Goal: Task Accomplishment & Management: Use online tool/utility

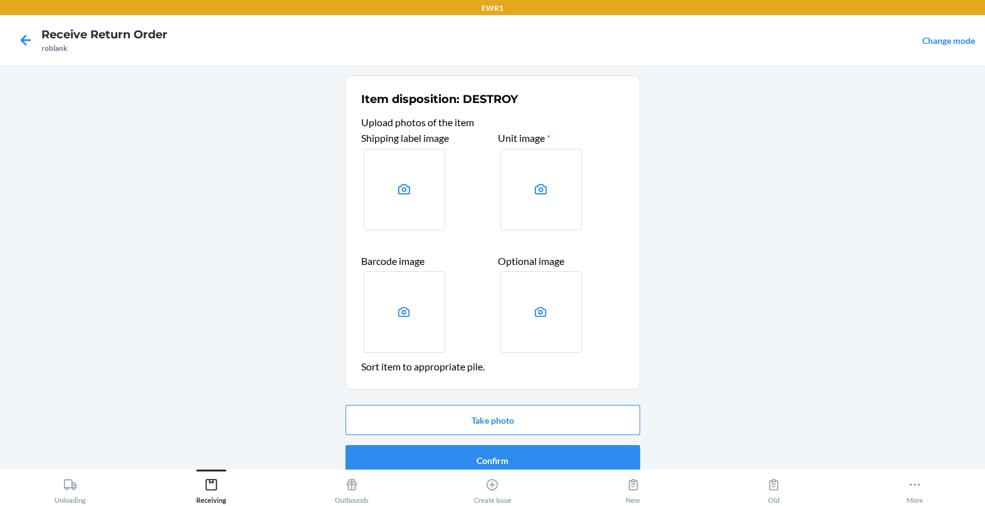
scroll to position [16, 0]
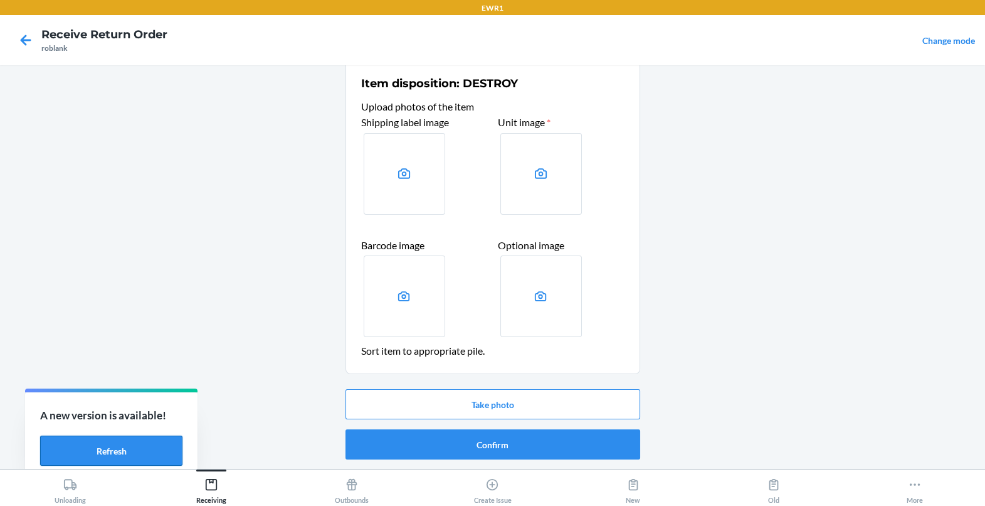
click at [140, 440] on button "Refresh" at bounding box center [111, 450] width 142 height 30
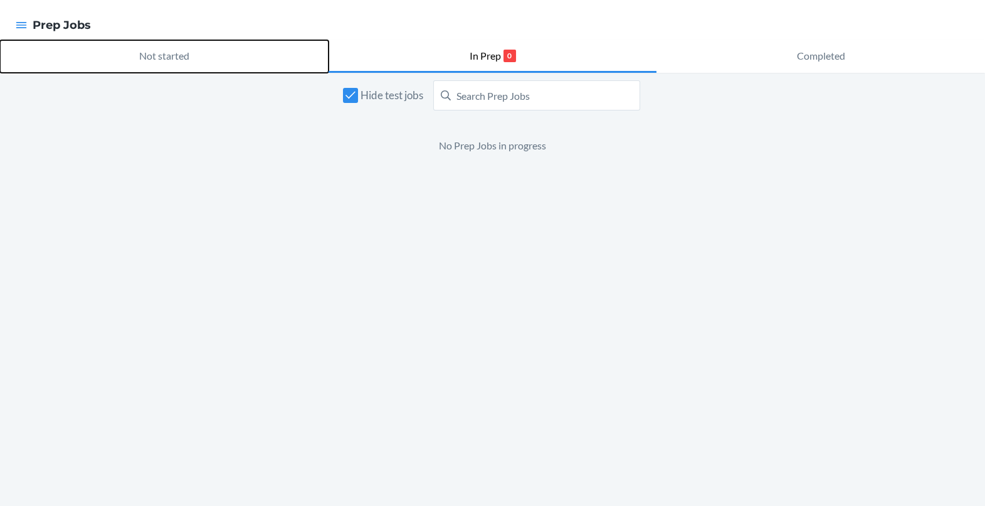
click at [232, 58] on button "Not started" at bounding box center [164, 56] width 329 height 33
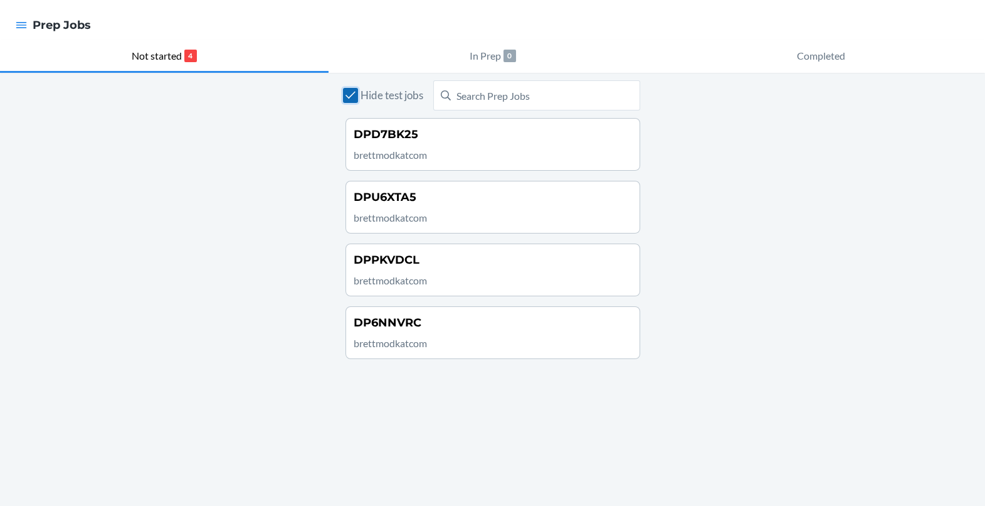
click at [350, 93] on input "Hide test jobs" at bounding box center [350, 95] width 15 height 15
checkbox input "false"
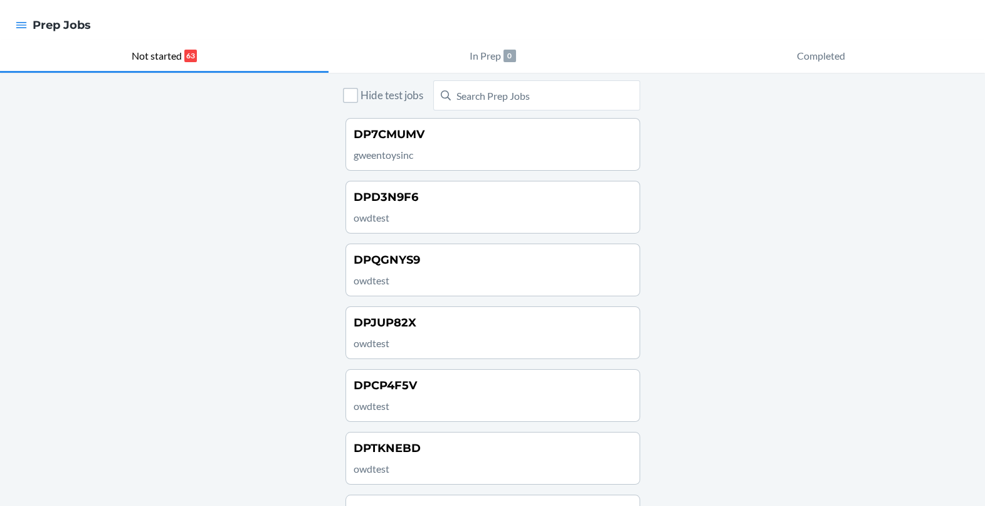
scroll to position [13, 0]
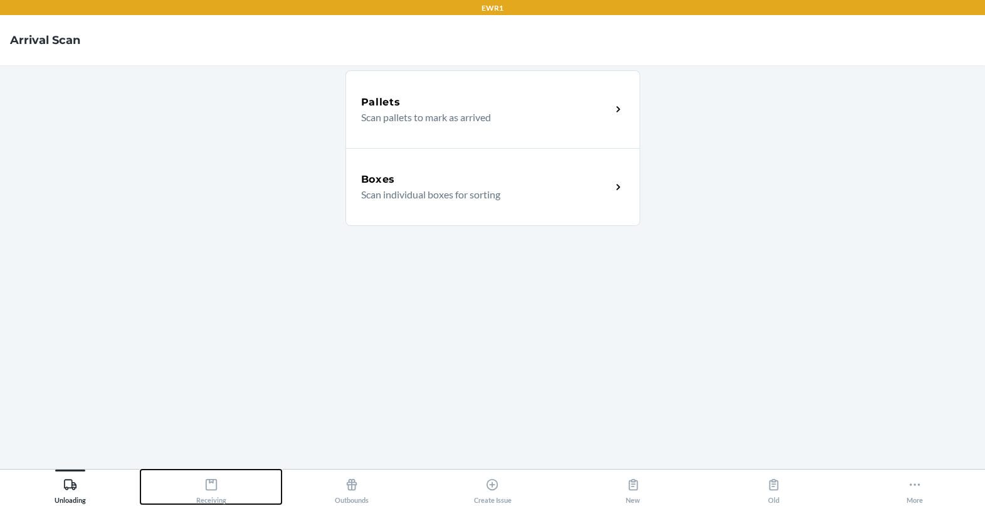
click at [222, 501] on div "Receiving" at bounding box center [211, 487] width 30 height 31
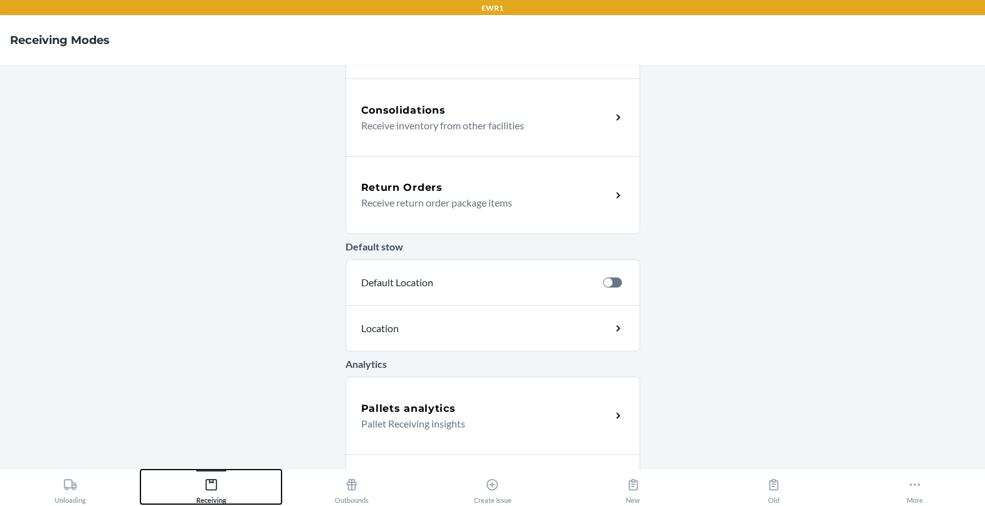
scroll to position [310, 0]
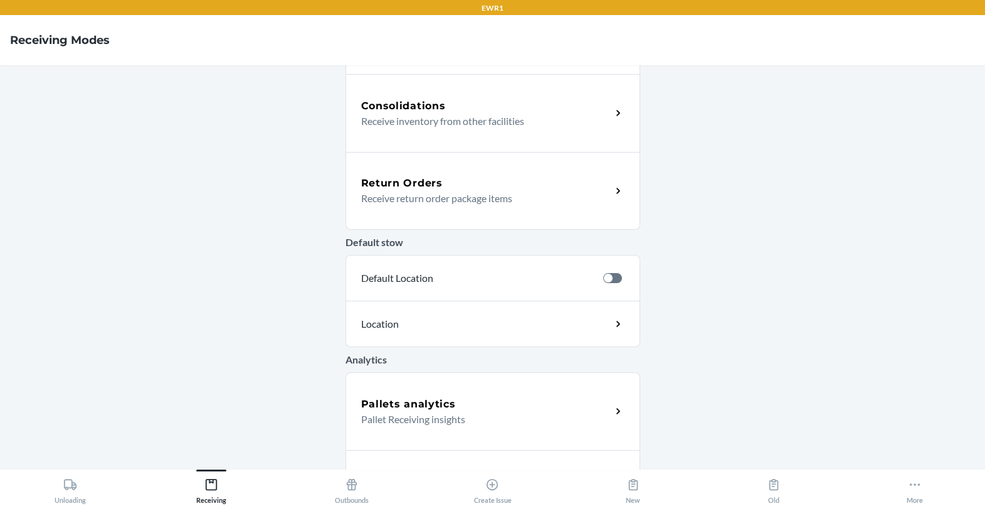
click at [465, 196] on p "Receive return order package items" at bounding box center [481, 198] width 240 height 15
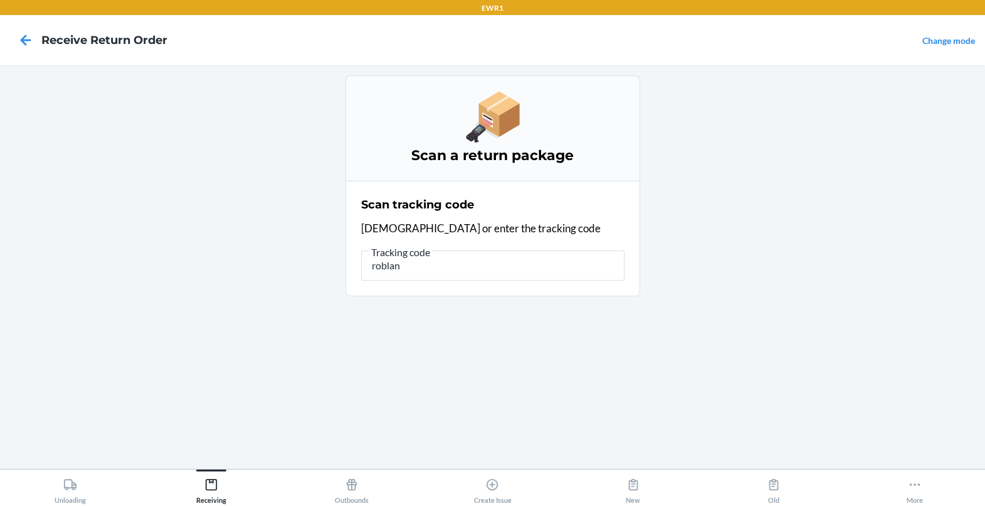
type input "roblank"
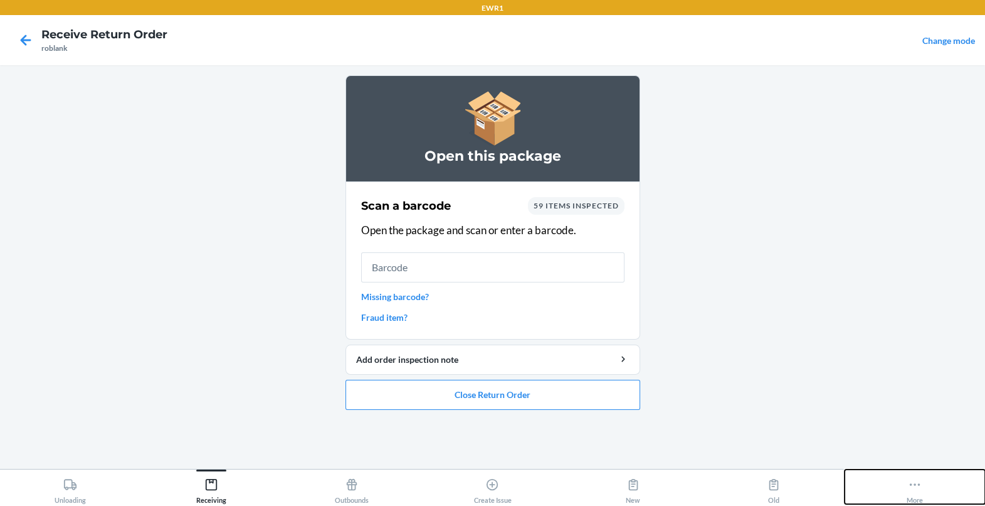
click at [923, 488] on button "More" at bounding box center [915, 486] width 140 height 34
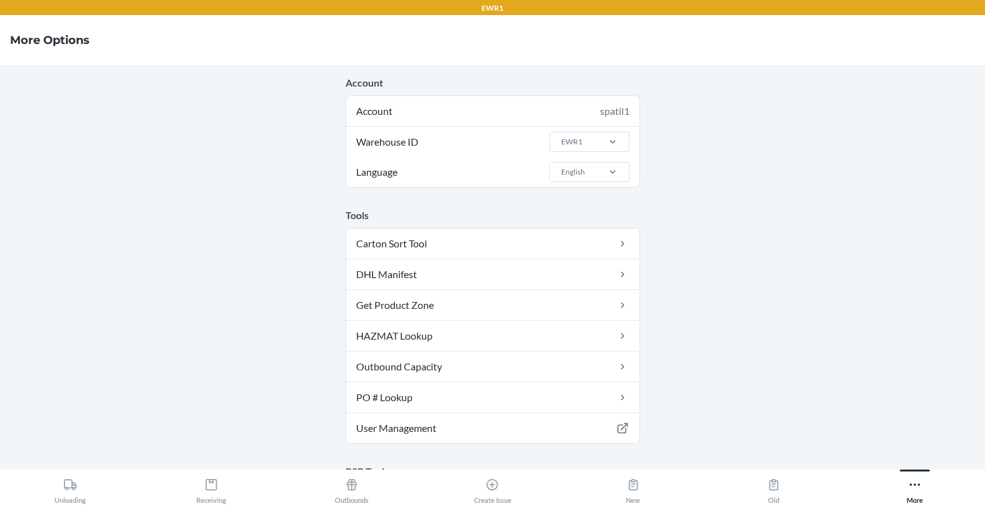
click at [615, 152] on div "EWR1" at bounding box center [589, 142] width 80 height 30
click at [561, 147] on input "Warehouse ID EWR1" at bounding box center [560, 141] width 1 height 11
click at [617, 190] on div "LAX1" at bounding box center [593, 186] width 68 height 24
click at [561, 147] on input "Warehouse ID option LAX1 focused, 12 of 24. 24 results available. Use Up and Do…" at bounding box center [560, 141] width 1 height 11
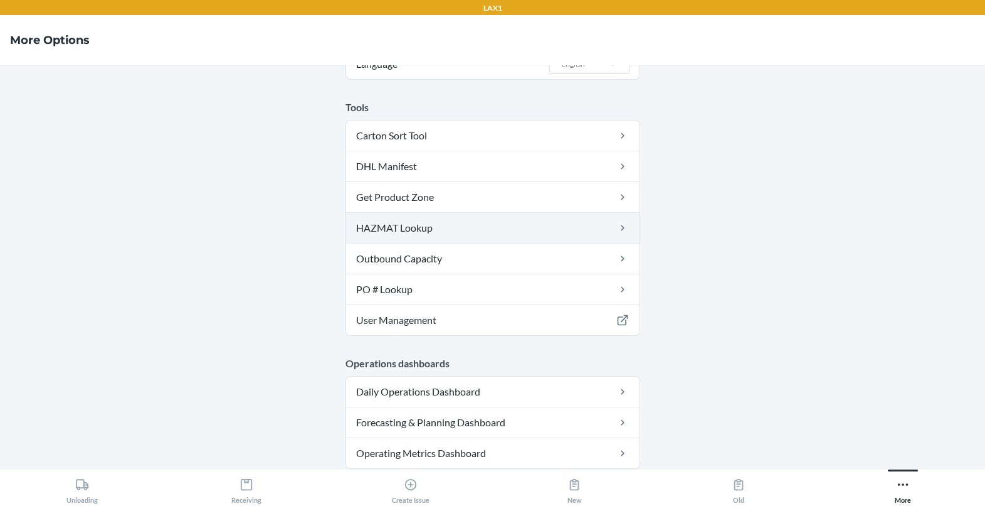
scroll to position [0, 0]
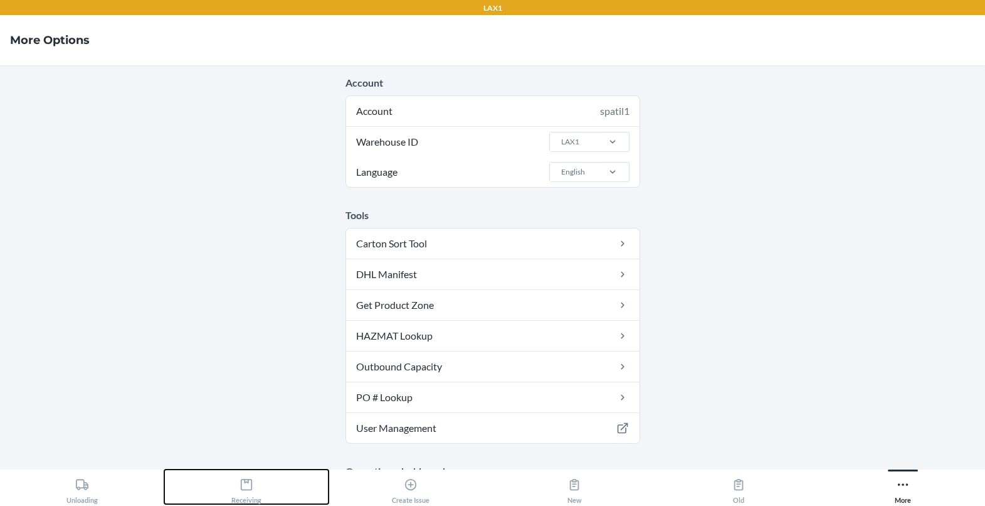
click at [260, 499] on div "Receiving" at bounding box center [246, 487] width 30 height 31
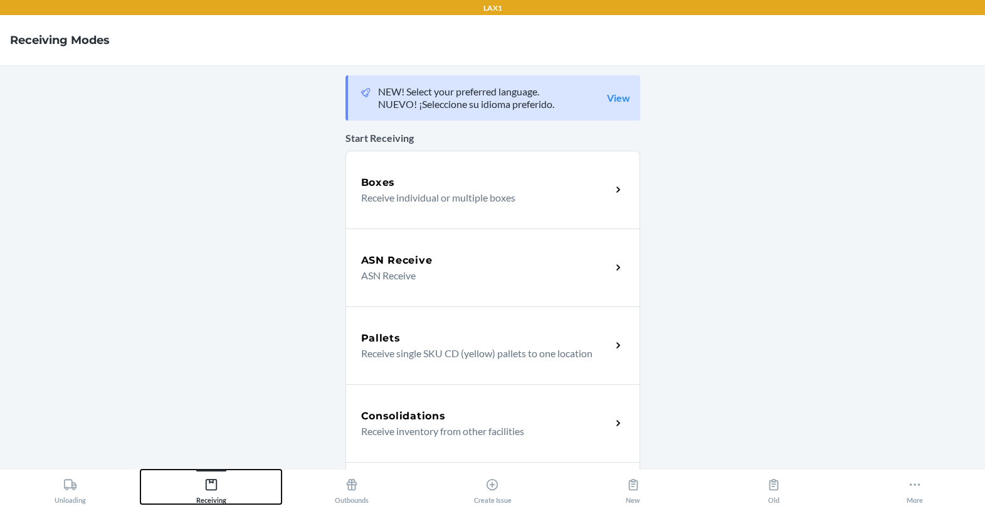
scroll to position [38, 0]
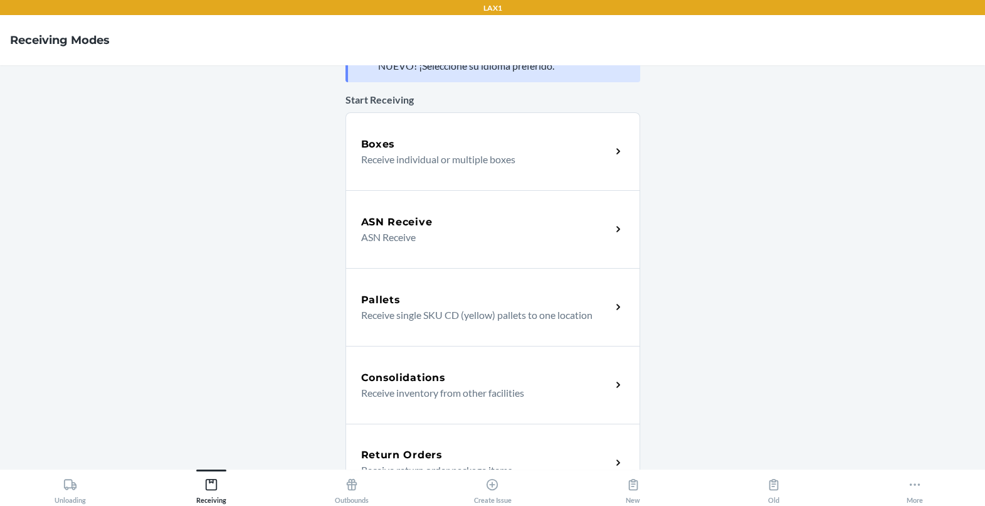
click at [438, 442] on div "Return Orders Receive return order package items" at bounding box center [493, 462] width 295 height 78
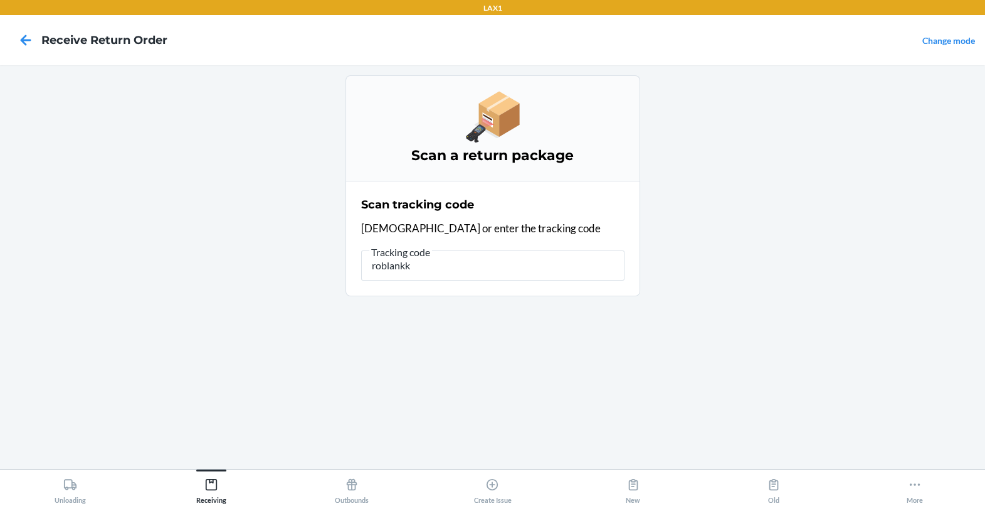
type input "roblank"
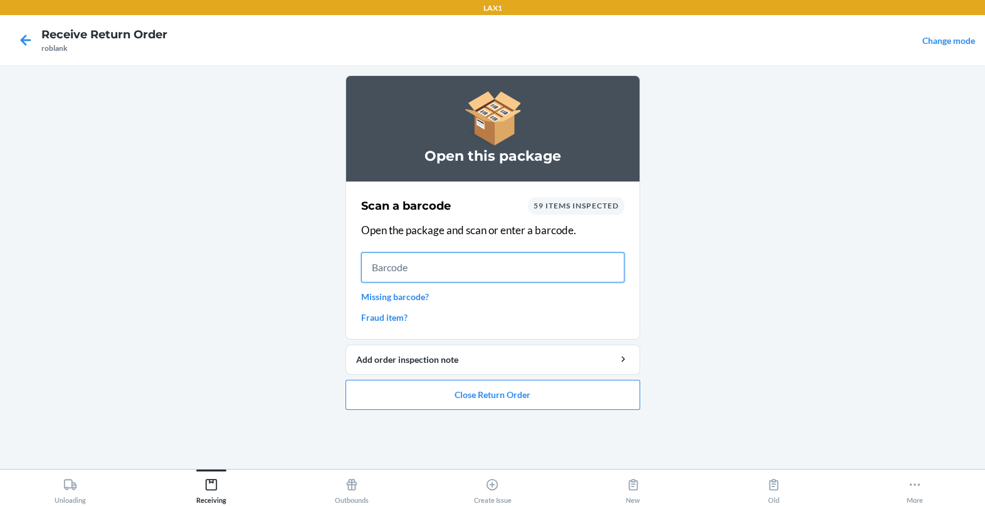
click at [457, 270] on input "text" at bounding box center [492, 267] width 263 height 30
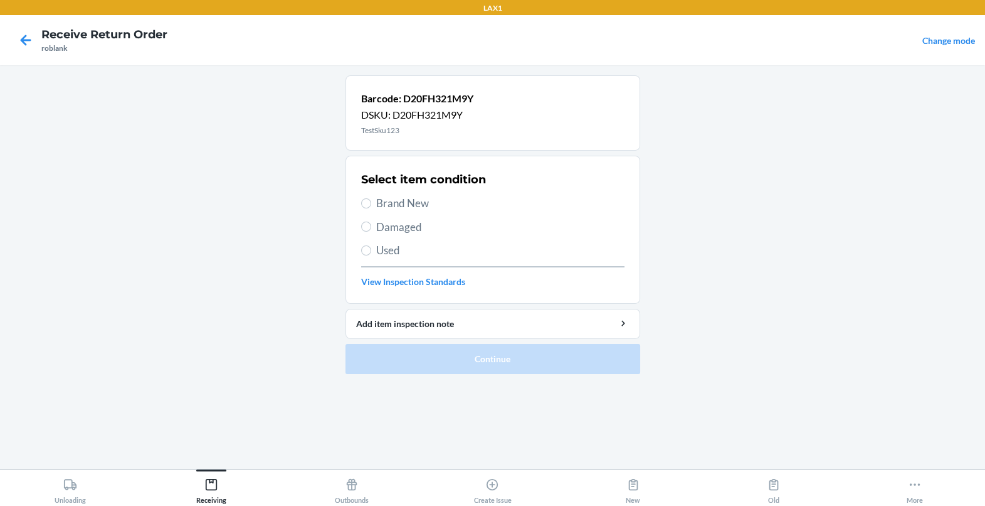
click at [396, 205] on span "Brand New" at bounding box center [500, 203] width 248 height 16
click at [371, 205] on input "Brand New" at bounding box center [366, 203] width 10 height 10
radio input "true"
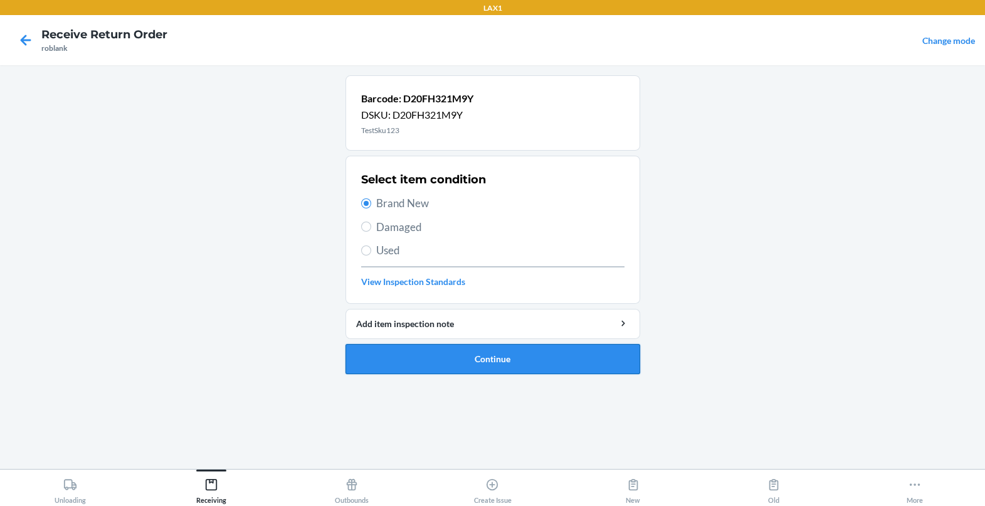
click at [416, 364] on button "Continue" at bounding box center [493, 359] width 295 height 30
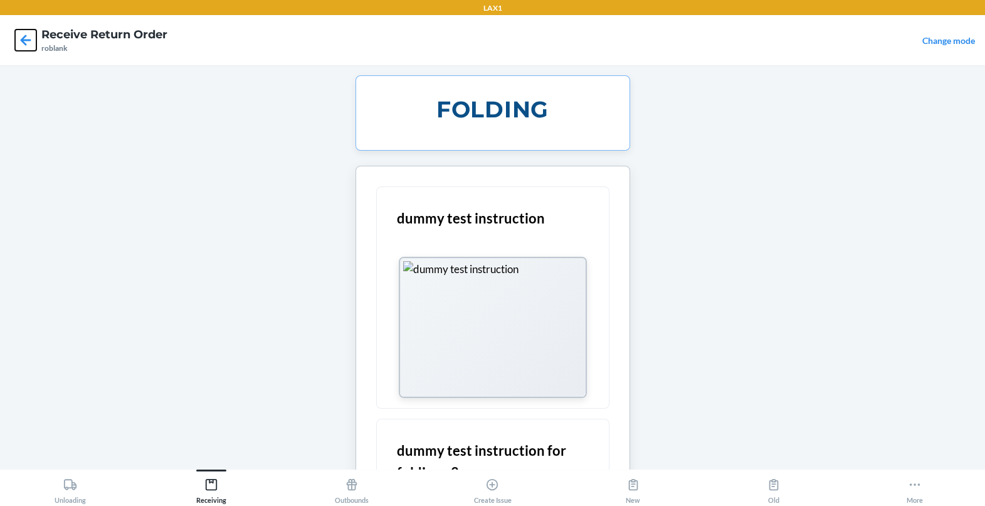
click at [27, 49] on icon at bounding box center [25, 39] width 21 height 21
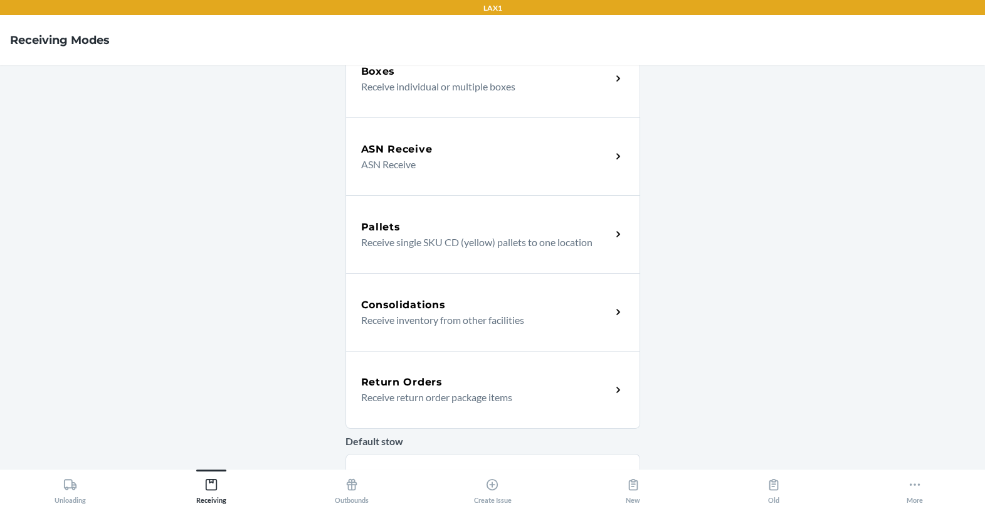
scroll to position [149, 0]
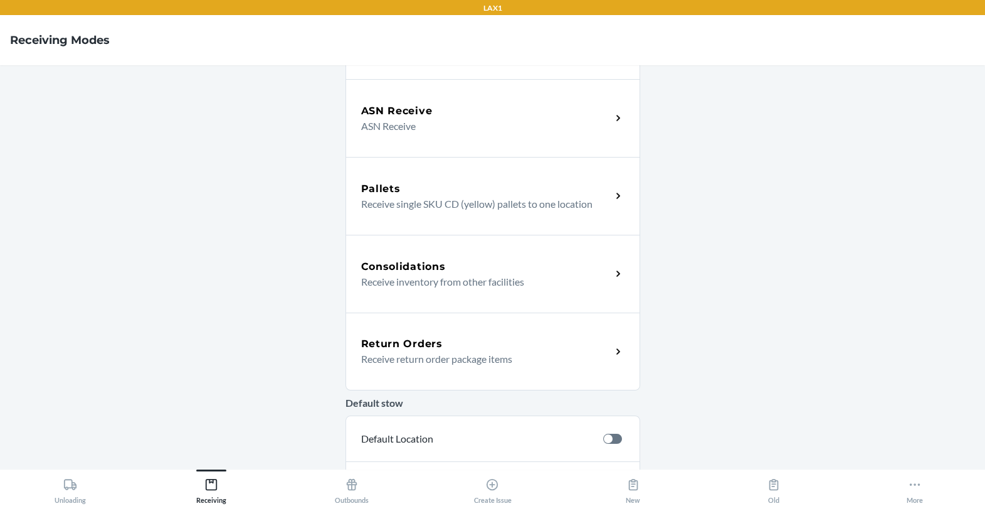
click at [430, 334] on div "Return Orders Receive return order package items" at bounding box center [493, 351] width 295 height 78
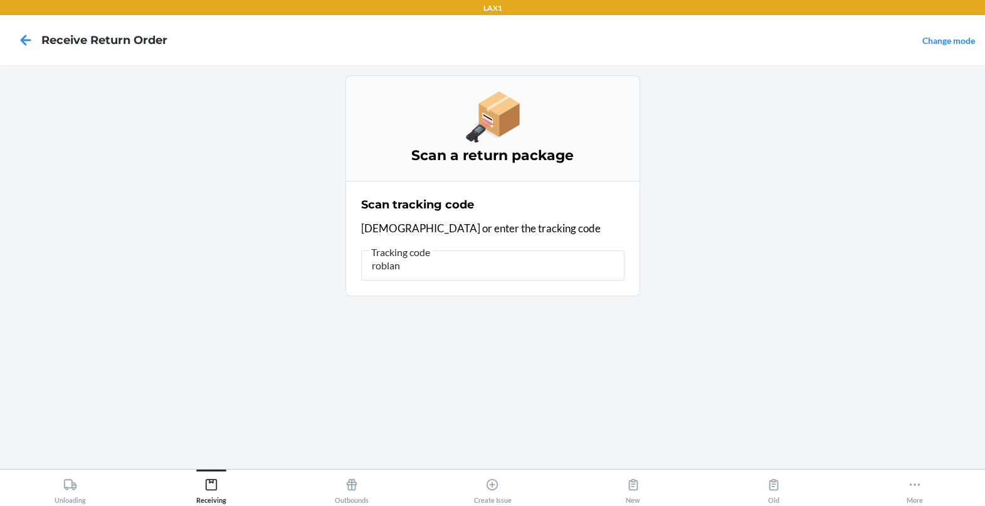
type input "roblank"
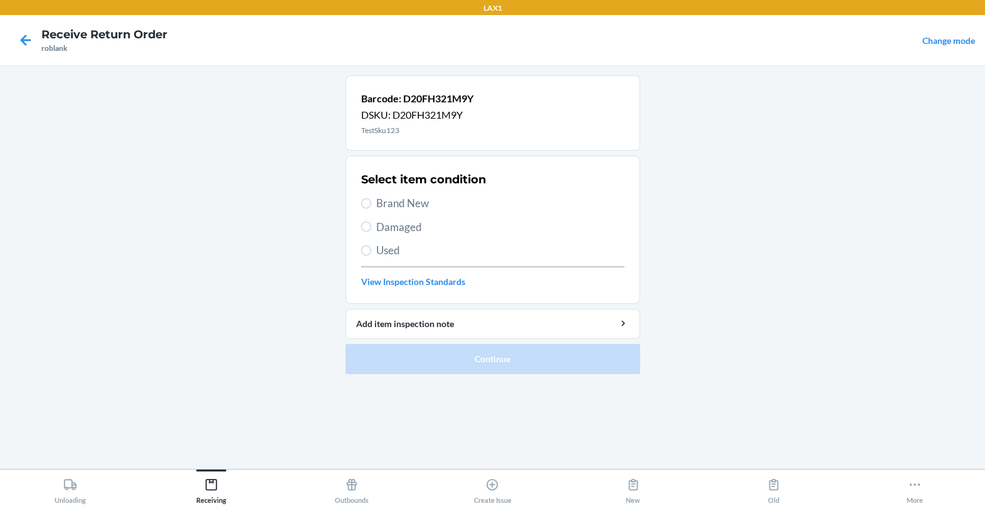
click at [389, 258] on div "Select item condition Brand New Damaged Used View Inspection Standards" at bounding box center [492, 229] width 263 height 124
click at [395, 251] on span "Used" at bounding box center [500, 250] width 248 height 16
click at [371, 251] on input "Used" at bounding box center [366, 250] width 10 height 10
radio input "true"
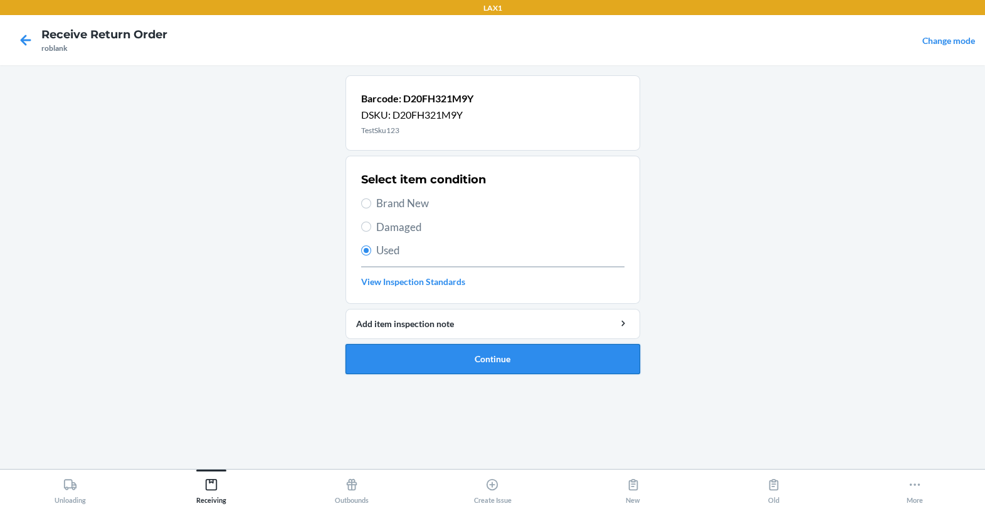
click at [404, 361] on button "Continue" at bounding box center [493, 359] width 295 height 30
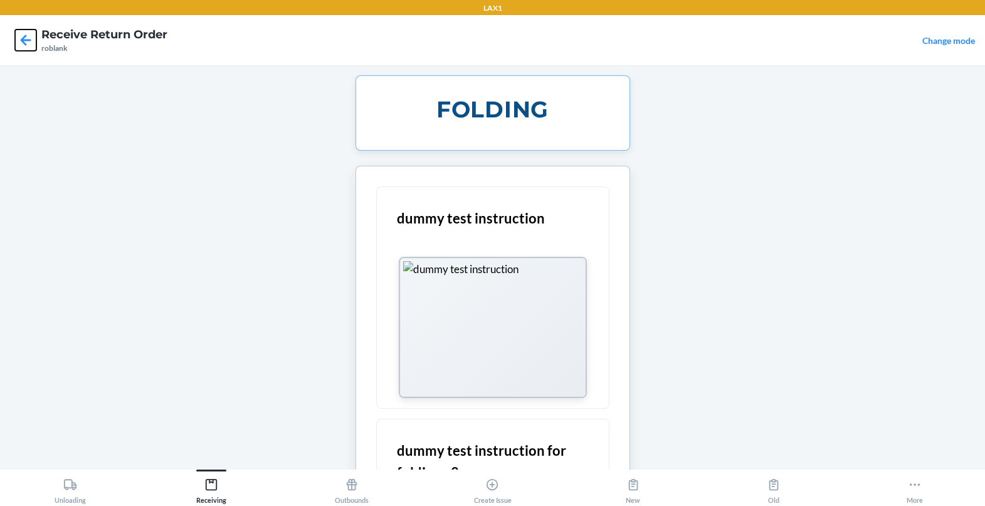
click at [28, 38] on icon at bounding box center [25, 39] width 21 height 21
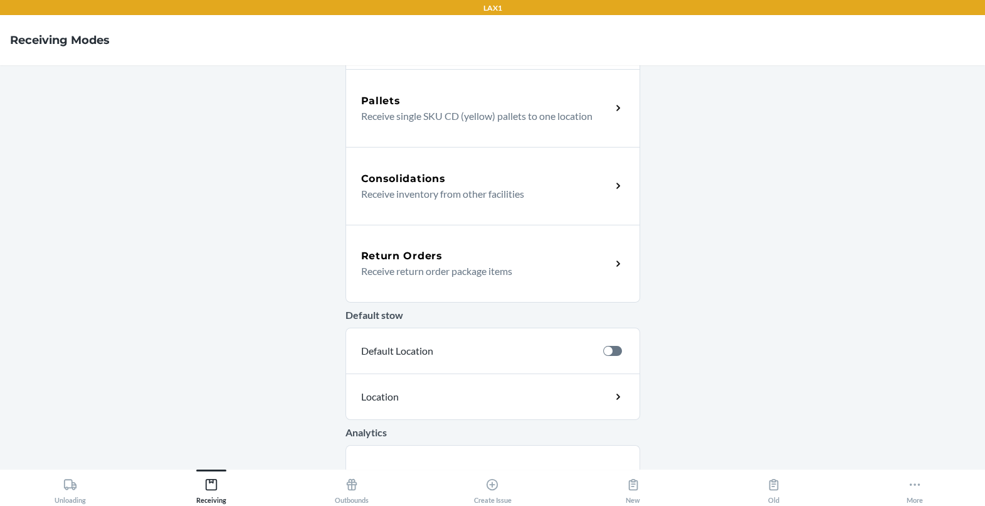
scroll to position [221, 0]
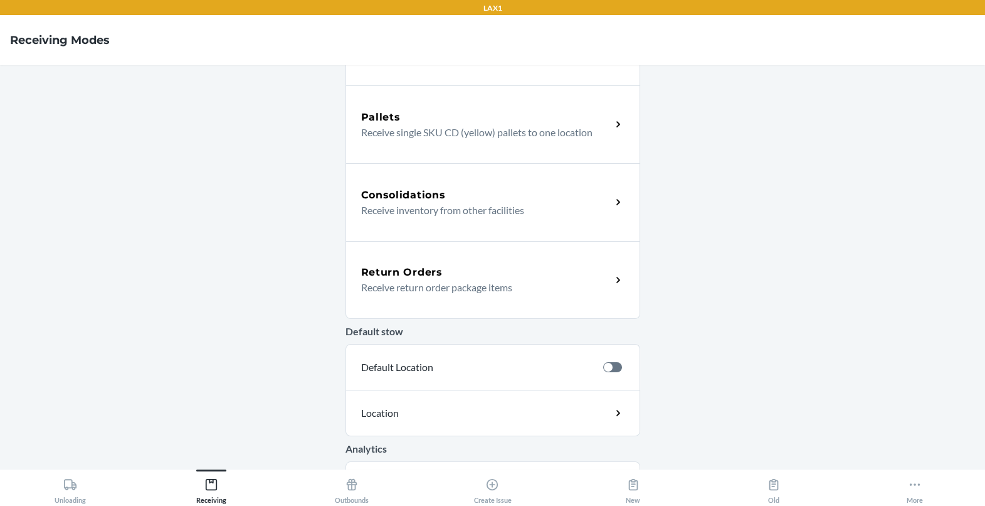
click at [593, 266] on div "Return Orders" at bounding box center [486, 272] width 250 height 15
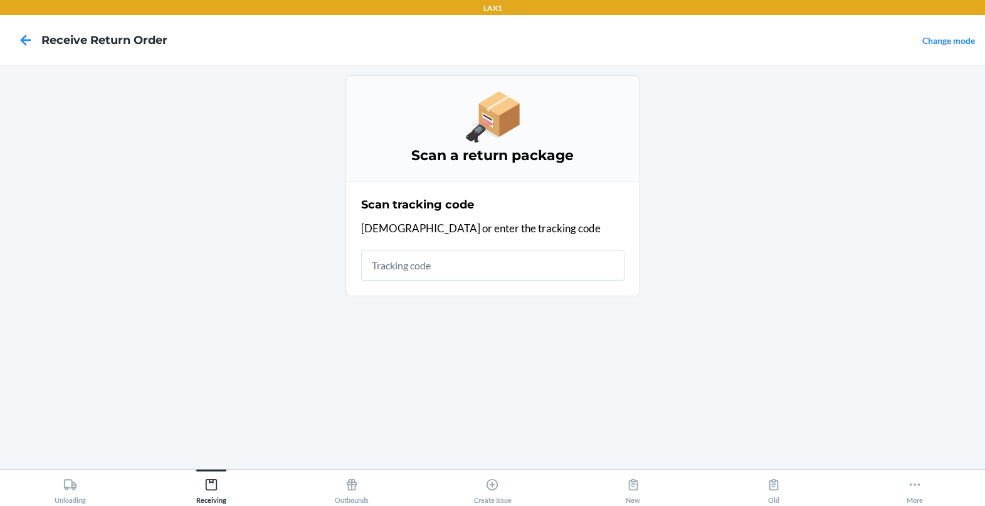
click at [38, 36] on div at bounding box center [25, 39] width 31 height 31
click at [25, 45] on icon at bounding box center [26, 39] width 11 height 11
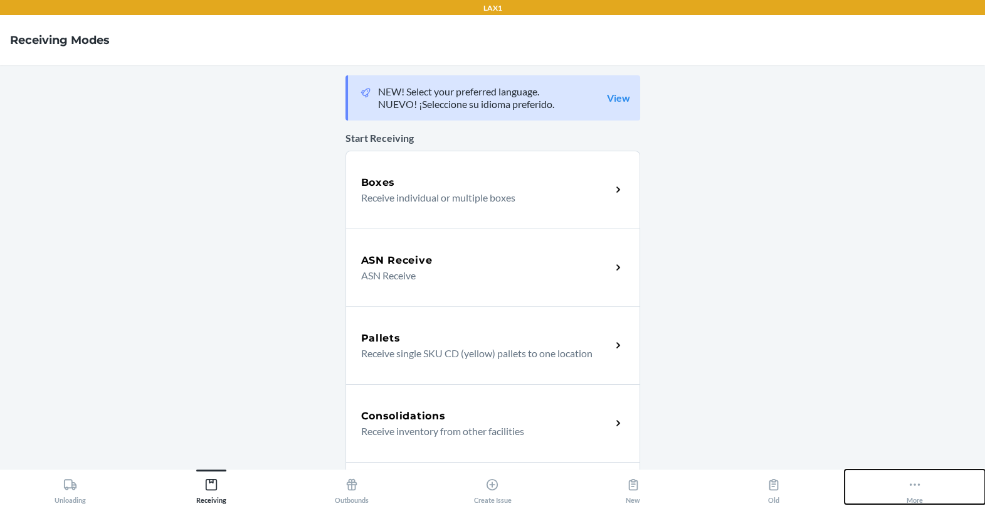
click at [926, 476] on button "More" at bounding box center [915, 486] width 140 height 34
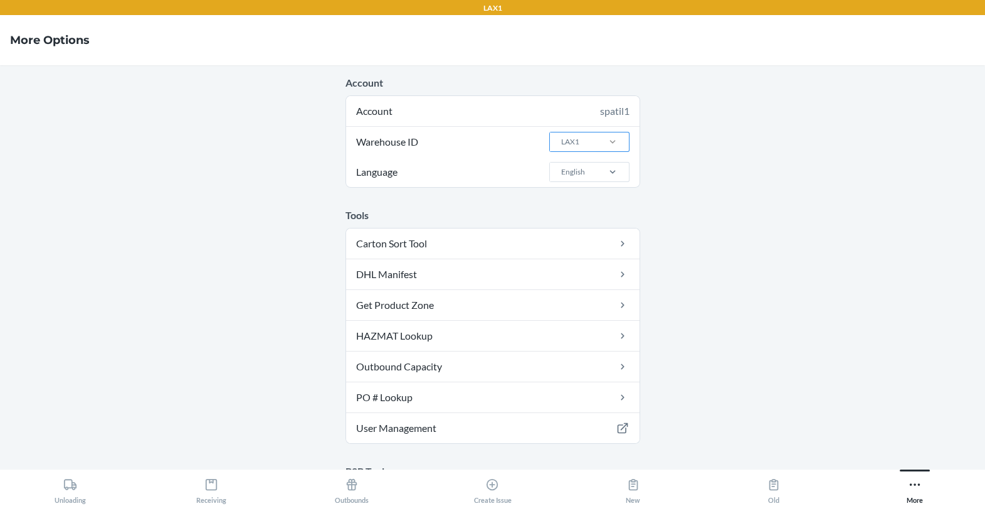
click at [604, 138] on div at bounding box center [612, 141] width 33 height 13
click at [561, 138] on input "Warehouse ID LAX1" at bounding box center [560, 141] width 1 height 11
type input "w"
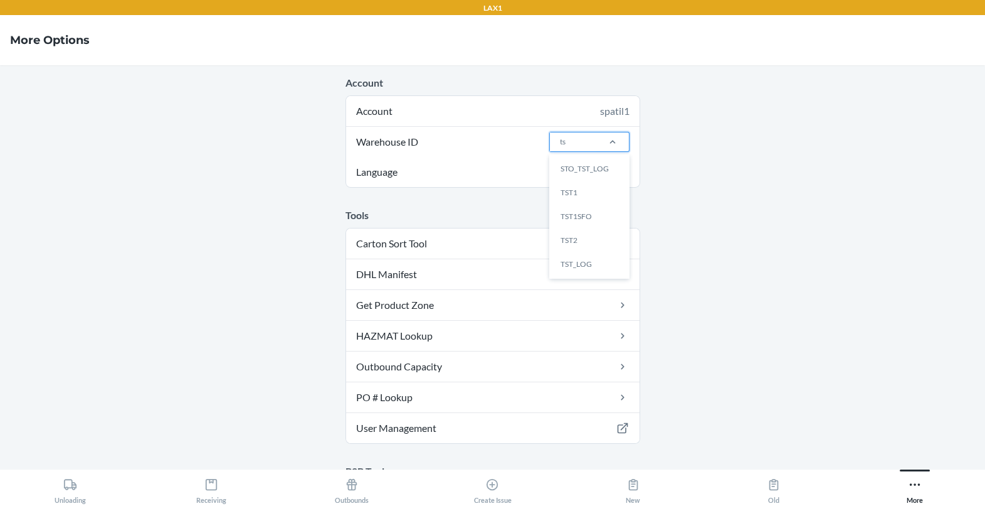
type input "tst"
click at [593, 263] on div "TST_LOG" at bounding box center [593, 264] width 68 height 24
click at [570, 147] on input "tst" at bounding box center [565, 141] width 10 height 11
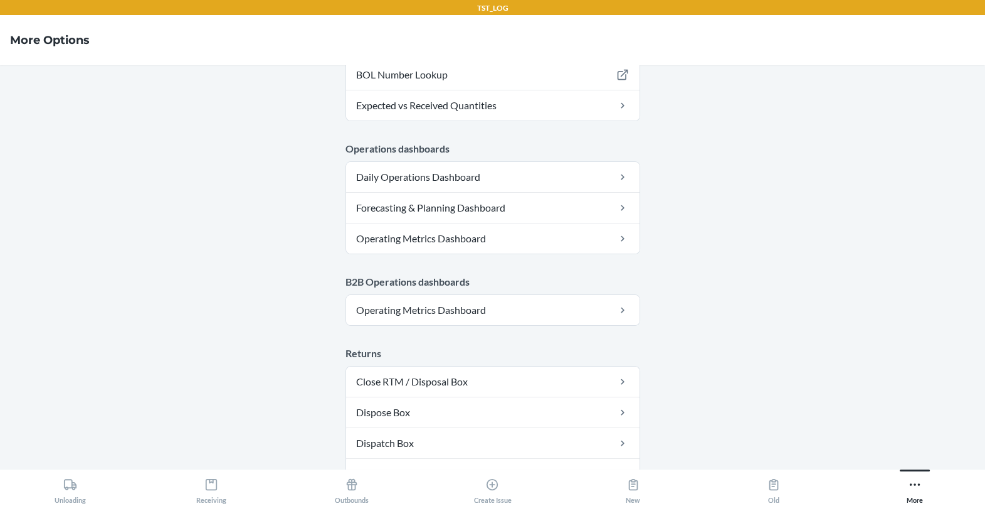
scroll to position [549, 0]
click at [219, 475] on div "Receiving" at bounding box center [211, 487] width 30 height 31
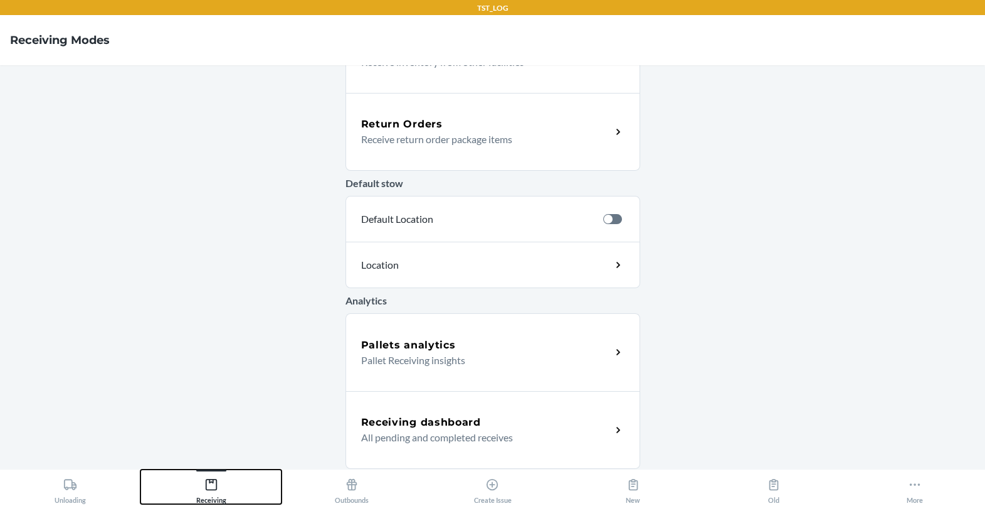
scroll to position [368, 0]
click at [470, 156] on div "Return Orders Receive return order package items" at bounding box center [493, 132] width 295 height 78
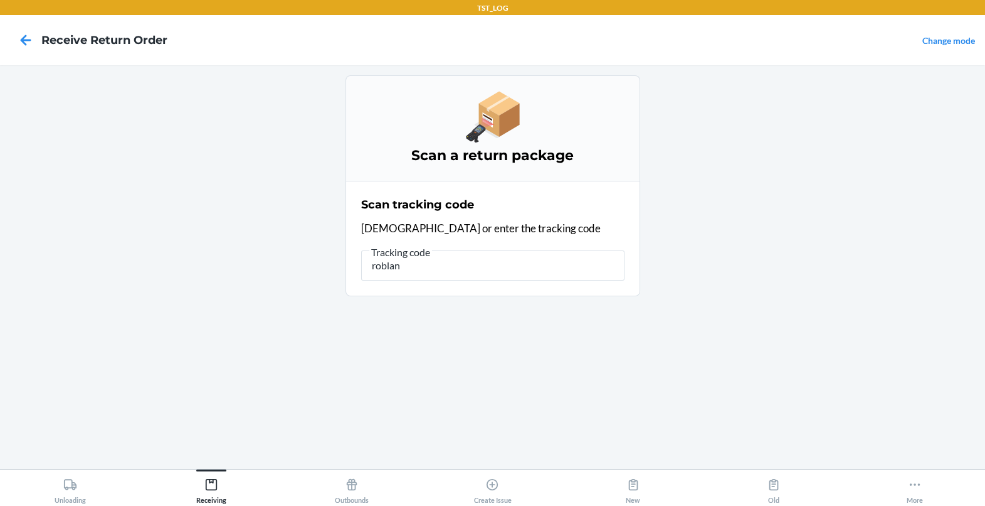
type input "roblank"
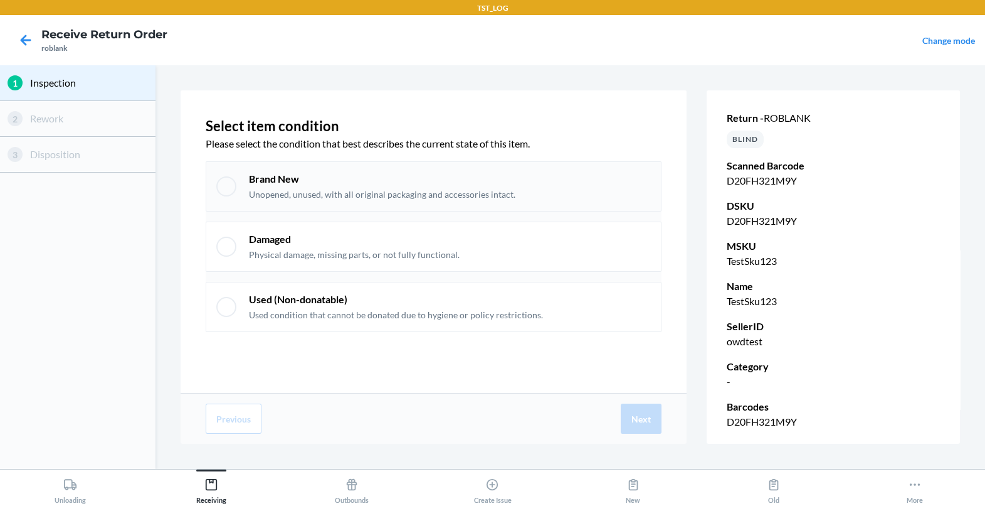
click at [411, 185] on p "Brand New" at bounding box center [382, 179] width 267 height 14
checkbox input "true"
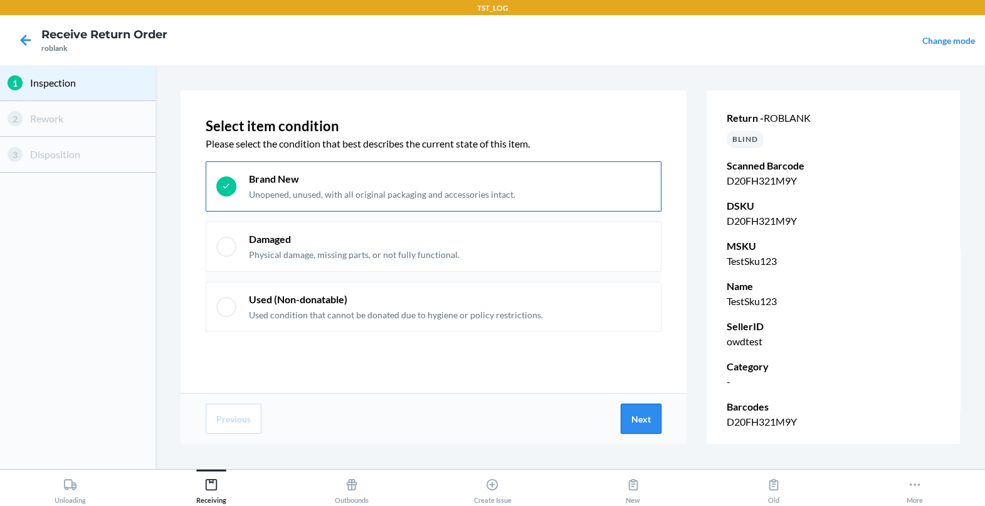
click at [637, 411] on button "Next" at bounding box center [641, 418] width 41 height 30
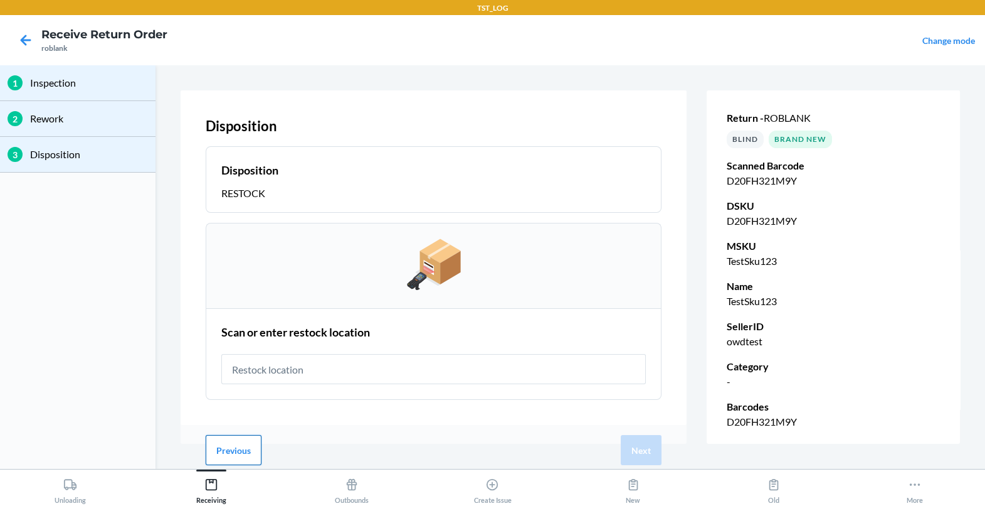
click at [233, 448] on button "Previous" at bounding box center [234, 450] width 56 height 30
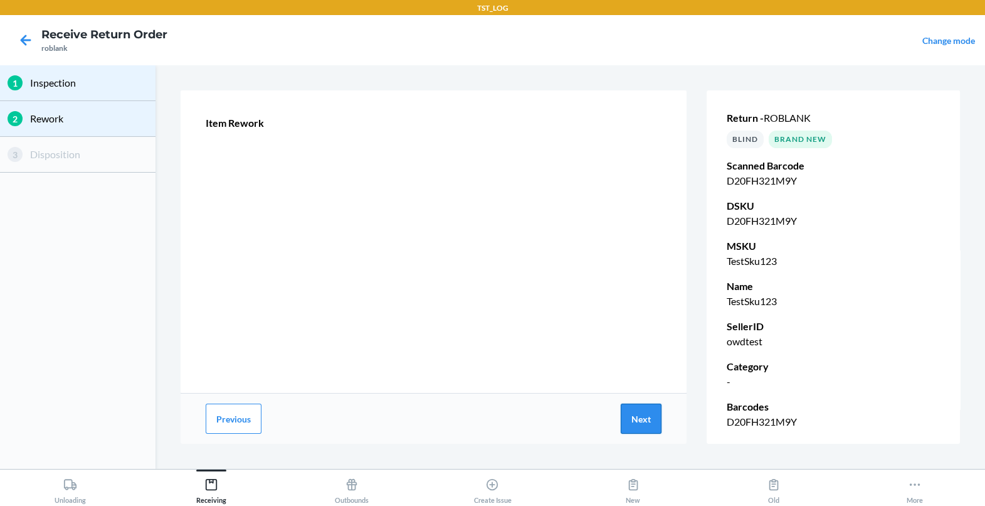
click at [642, 410] on button "Next" at bounding box center [641, 418] width 41 height 30
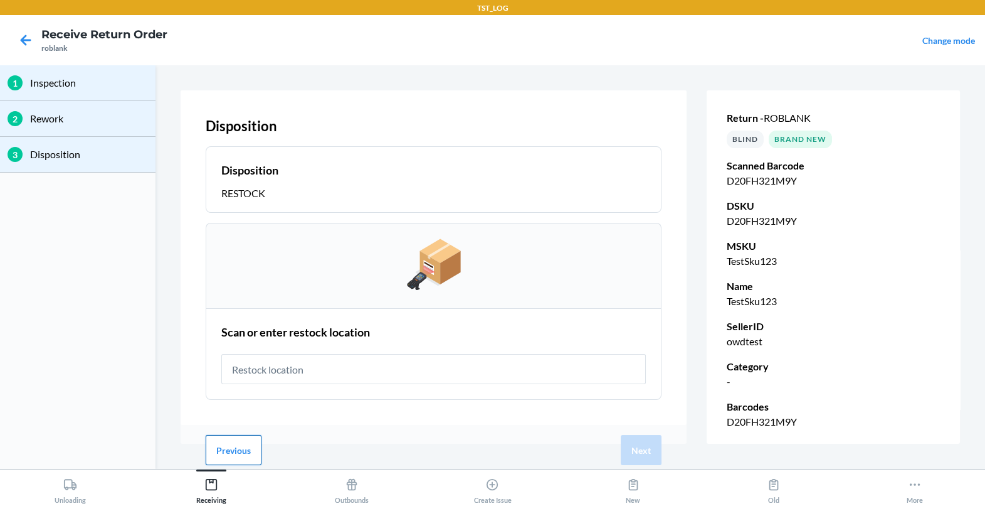
click at [229, 445] on button "Previous" at bounding box center [234, 450] width 56 height 30
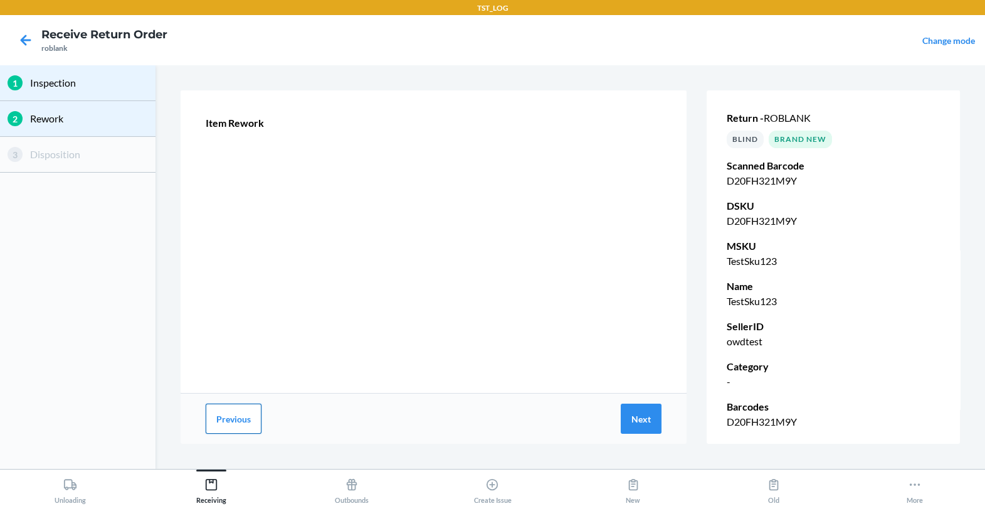
click at [241, 413] on button "Previous" at bounding box center [234, 418] width 56 height 30
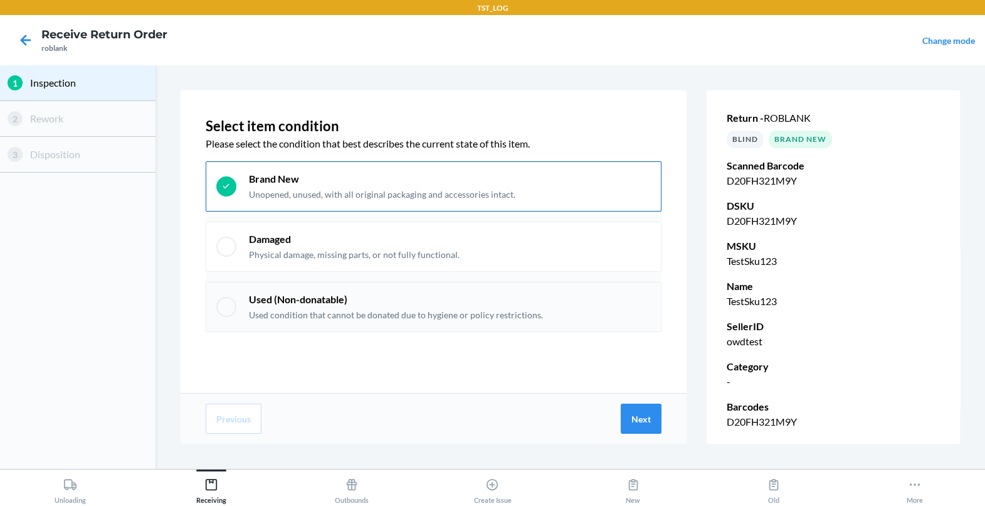
click at [290, 285] on div "Used (Non-donatable) Used condition that cannot be donated due to hygiene or po…" at bounding box center [434, 307] width 457 height 50
checkbox input "false"
checkbox input "true"
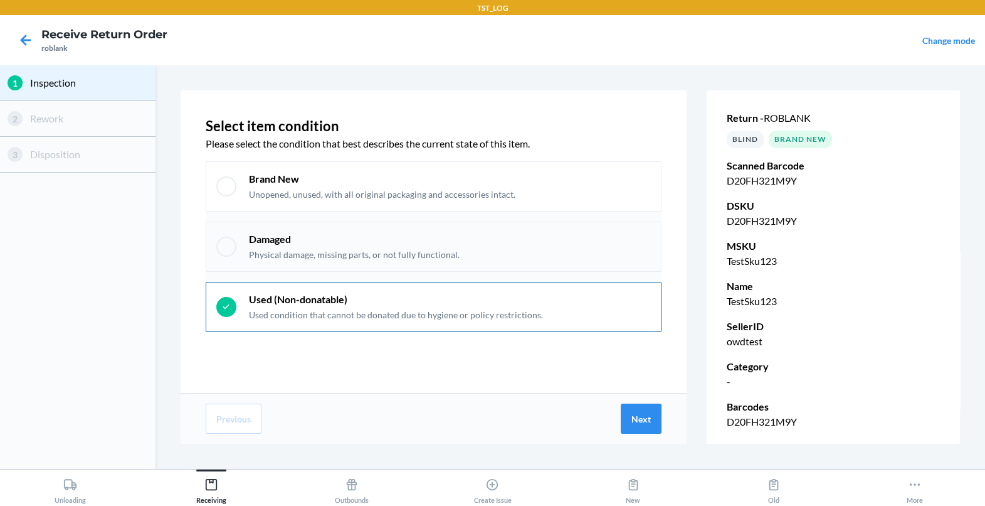
click at [339, 257] on p "Physical damage, missing parts, or not fully functional." at bounding box center [354, 254] width 211 height 13
checkbox input "true"
checkbox input "false"
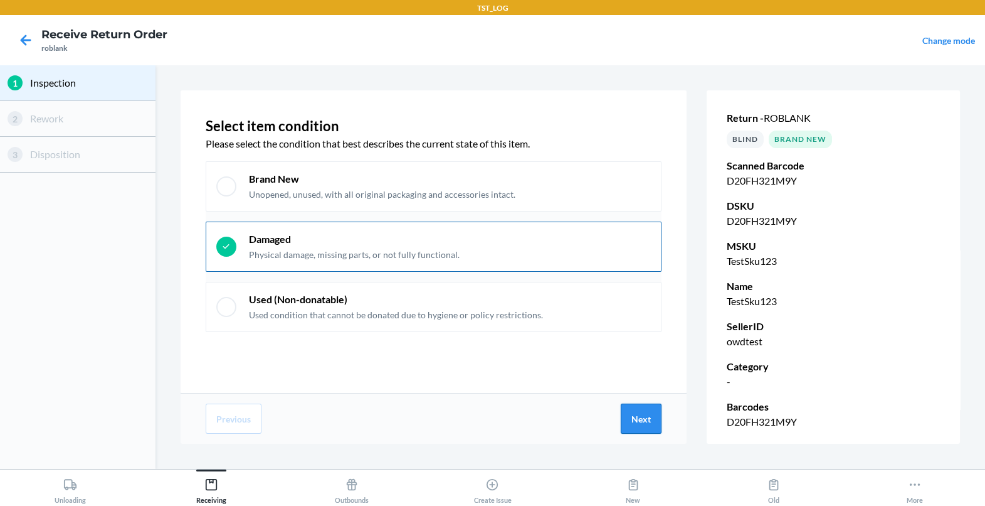
click at [628, 410] on button "Next" at bounding box center [641, 418] width 41 height 30
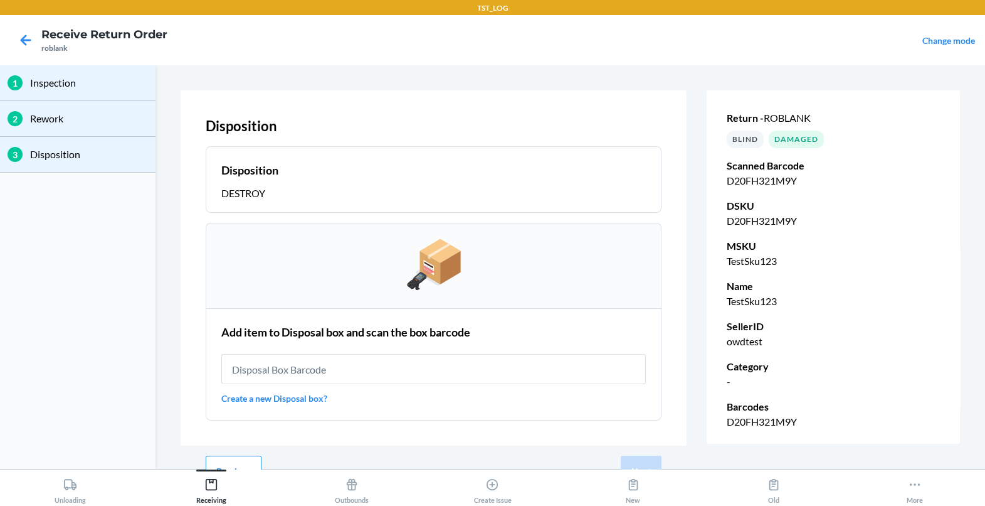
click at [249, 452] on div "Previous Next" at bounding box center [434, 470] width 507 height 50
click at [249, 458] on button "Previous" at bounding box center [234, 470] width 56 height 30
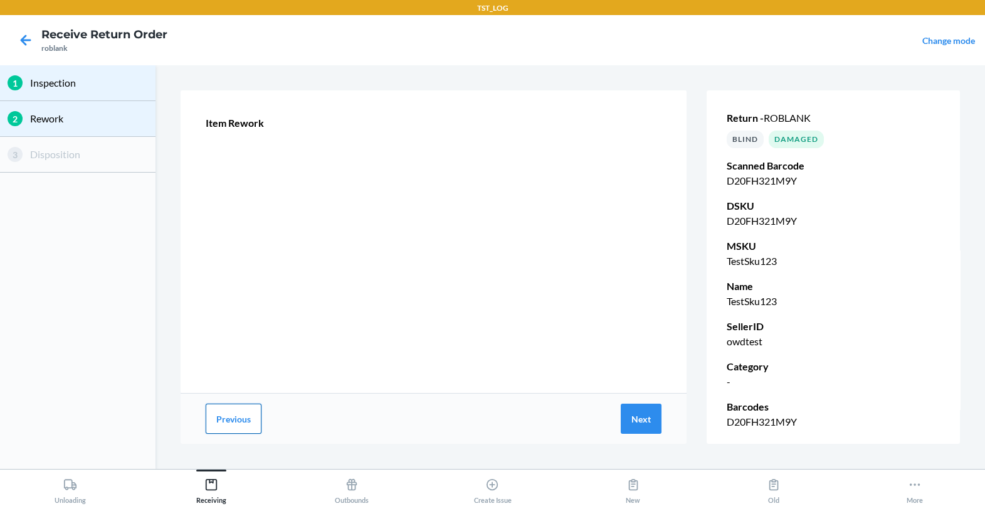
click at [236, 414] on button "Previous" at bounding box center [234, 418] width 56 height 30
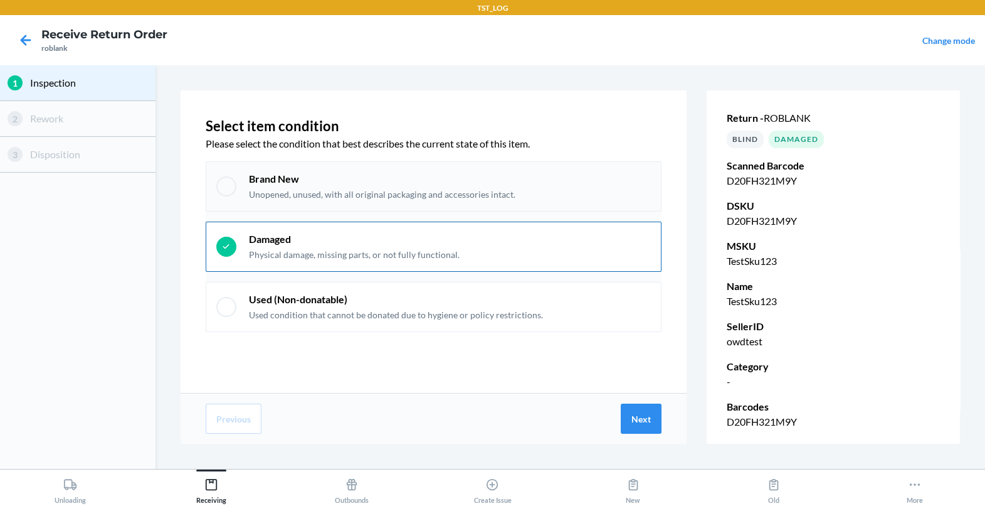
click at [312, 179] on p "Brand New" at bounding box center [382, 179] width 267 height 14
checkbox input "true"
checkbox input "false"
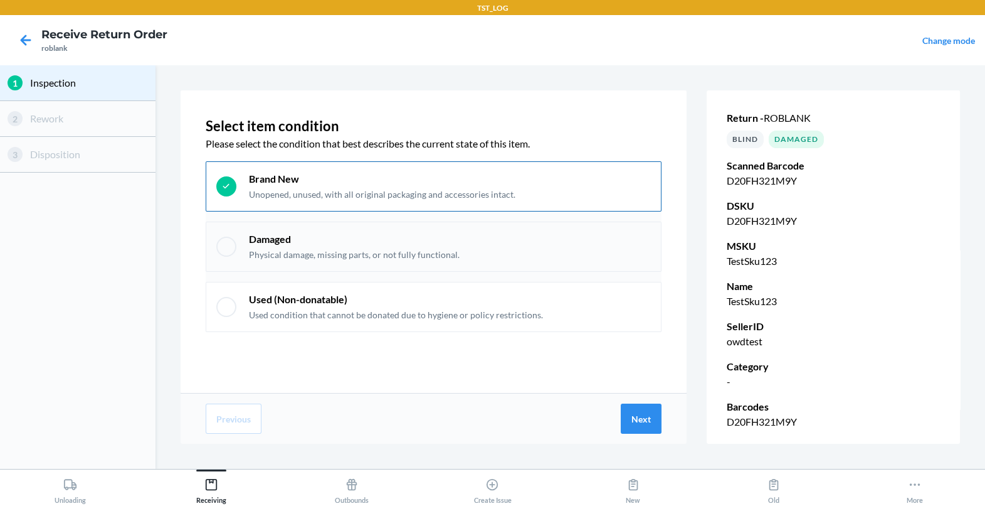
click at [297, 236] on p "Damaged" at bounding box center [354, 239] width 211 height 14
checkbox input "false"
checkbox input "true"
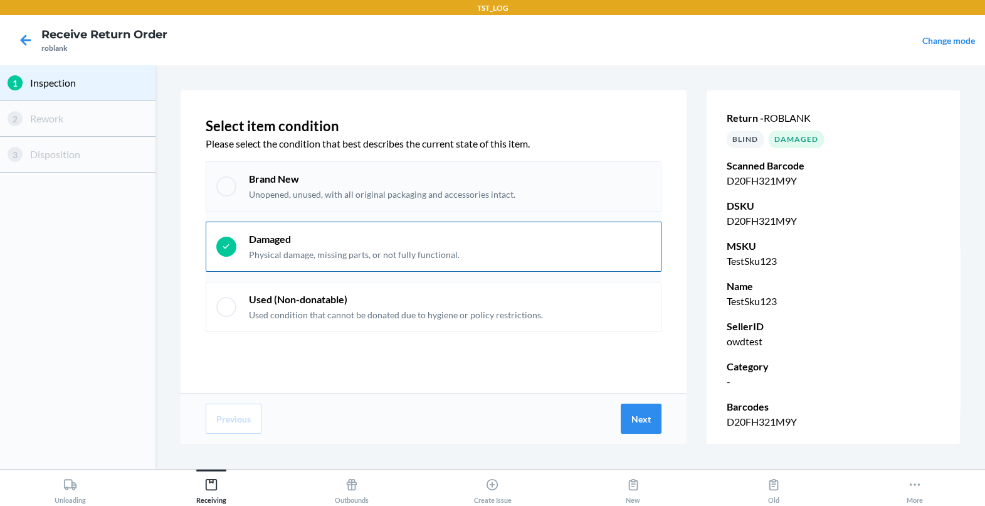
click at [310, 176] on p "Brand New" at bounding box center [382, 179] width 267 height 14
checkbox input "true"
checkbox input "false"
